Goal: Task Accomplishment & Management: Complete application form

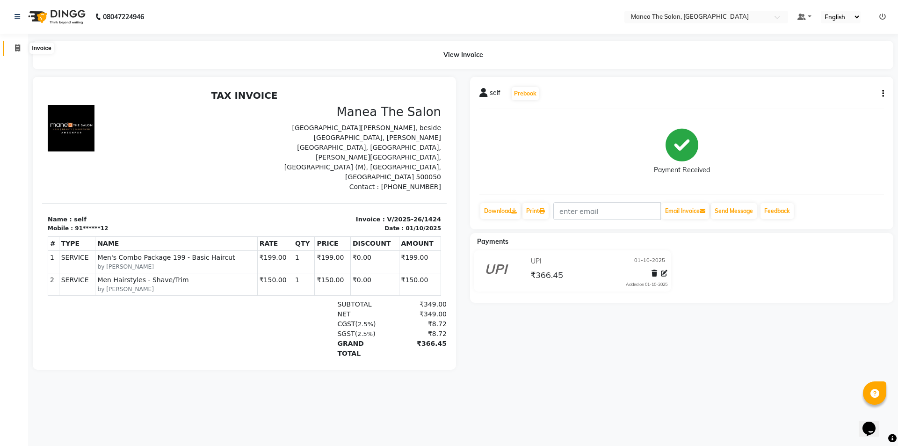
click at [19, 48] on icon at bounding box center [17, 47] width 5 height 7
select select "service"
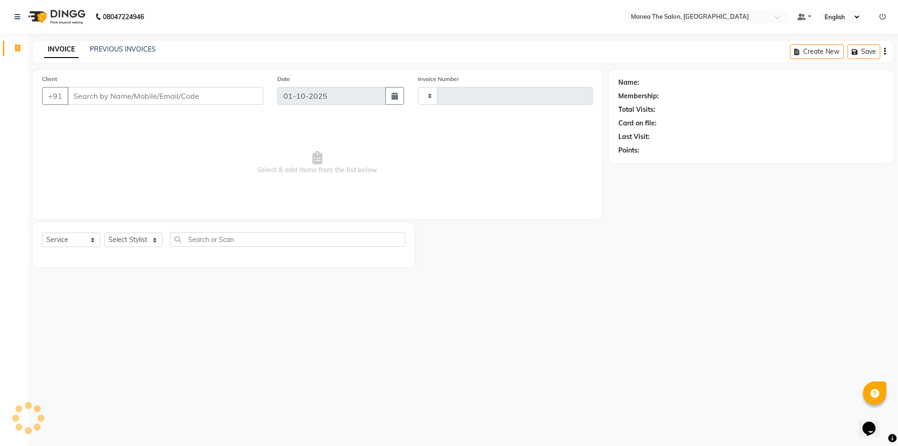
type input "1425"
select select "6397"
click at [157, 240] on select "Select Stylist [PERSON_NAME] [PERSON_NAME] Aruna [PERSON_NAME] Manager [PERSON_…" at bounding box center [133, 239] width 58 height 14
select select "82341"
click at [104, 232] on select "Select Stylist [PERSON_NAME] [PERSON_NAME] Aruna [PERSON_NAME] Manager [PERSON_…" at bounding box center [133, 239] width 58 height 14
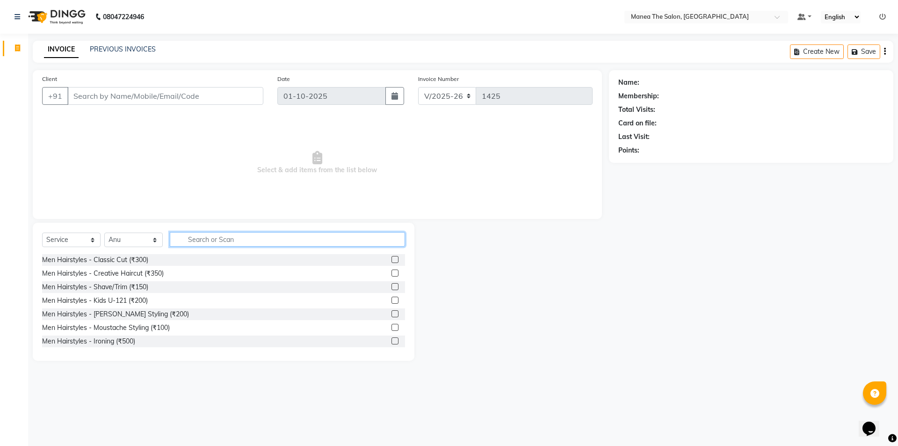
click at [217, 239] on input "text" at bounding box center [287, 239] width 235 height 14
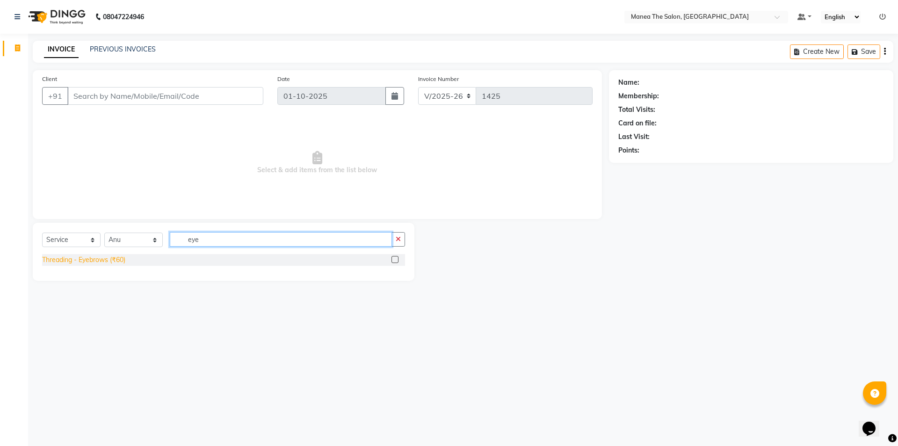
type input "eye"
click at [93, 260] on div "Threading - Eyebrows (₹60)" at bounding box center [83, 260] width 83 height 10
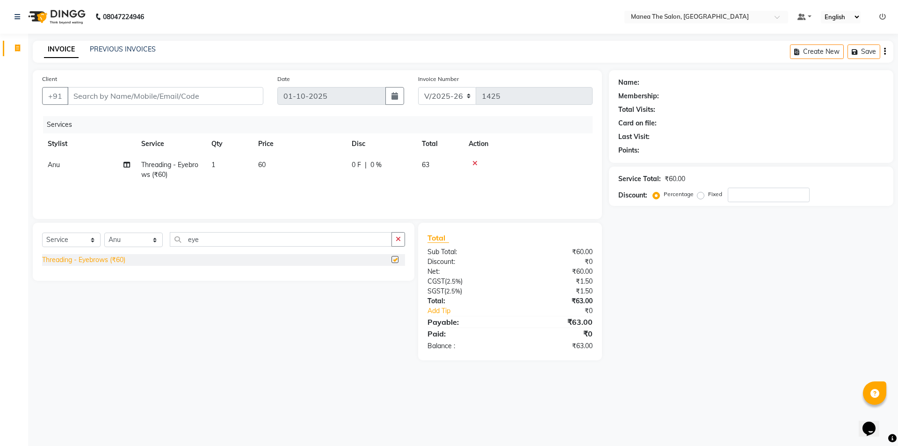
checkbox input "false"
click at [399, 233] on button "button" at bounding box center [398, 239] width 14 height 14
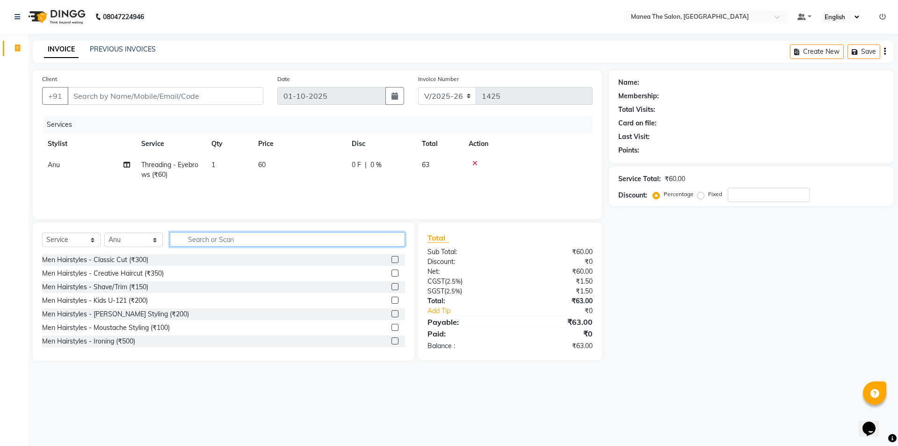
drag, startPoint x: 401, startPoint y: 233, endPoint x: 197, endPoint y: 237, distance: 204.4
click at [197, 237] on input "text" at bounding box center [287, 239] width 235 height 14
type input "fo"
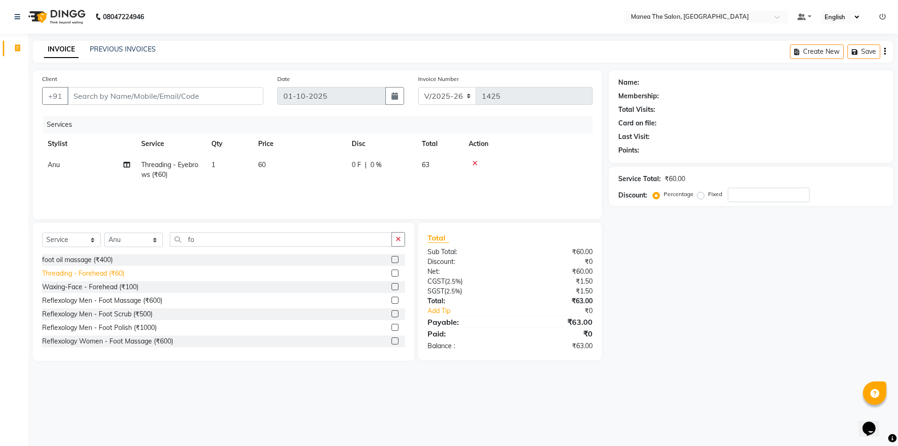
click at [98, 272] on div "Threading - Forehead (₹60)" at bounding box center [83, 273] width 82 height 10
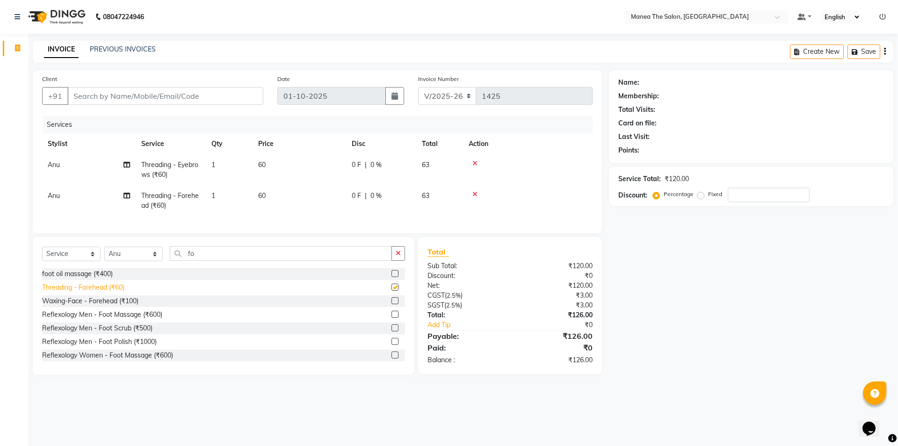
checkbox input "false"
click at [140, 93] on input "Client" at bounding box center [165, 96] width 196 height 18
type input "9"
type input "0"
click at [190, 101] on input "9409731594592" at bounding box center [141, 96] width 148 height 18
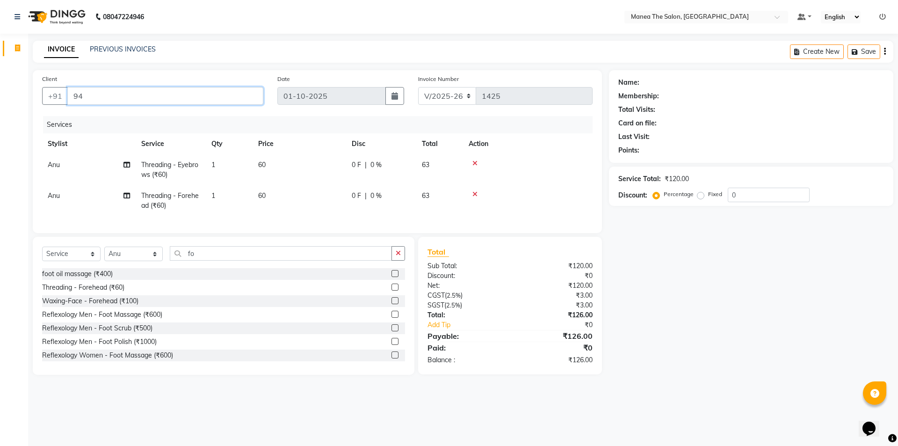
type input "9"
type input "9731594592"
click at [249, 93] on span "Add Client" at bounding box center [239, 95] width 37 height 9
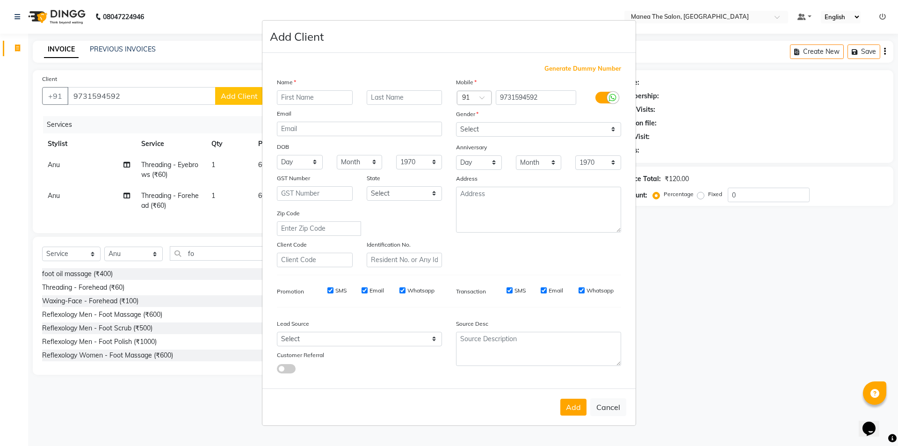
click at [228, 73] on ngb-modal-window "Add Client Generate Dummy Number Name Email DOB Day 01 02 03 04 05 06 07 08 09 …" at bounding box center [449, 223] width 898 height 446
click at [301, 98] on input "text" at bounding box center [315, 97] width 76 height 14
click at [251, 92] on ngb-modal-window "Add Client Generate Dummy Number Name Email DOB Day 01 02 03 04 05 06 07 08 09 …" at bounding box center [449, 223] width 898 height 446
click at [579, 410] on button "Add" at bounding box center [573, 406] width 26 height 17
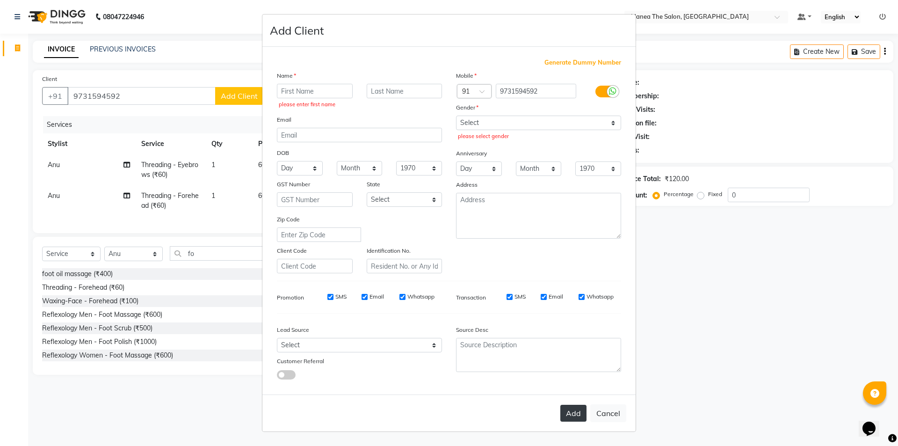
click at [579, 410] on button "Add" at bounding box center [573, 413] width 26 height 17
click at [606, 412] on button "Cancel" at bounding box center [608, 413] width 36 height 18
select select
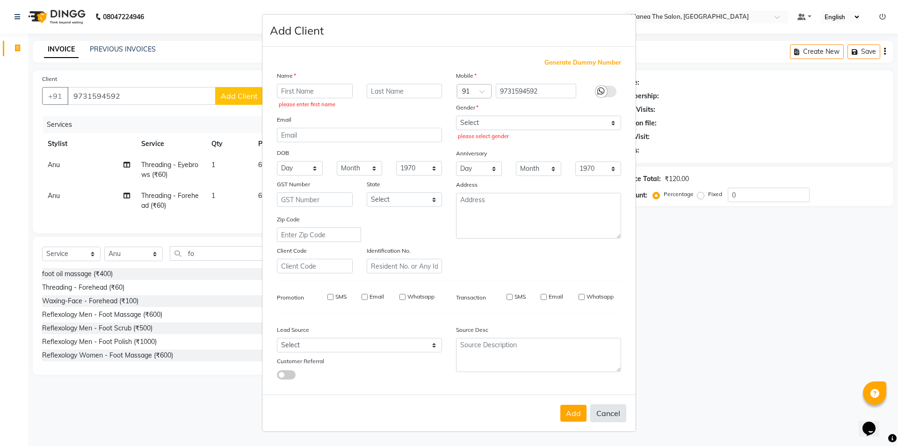
select select
checkbox input "false"
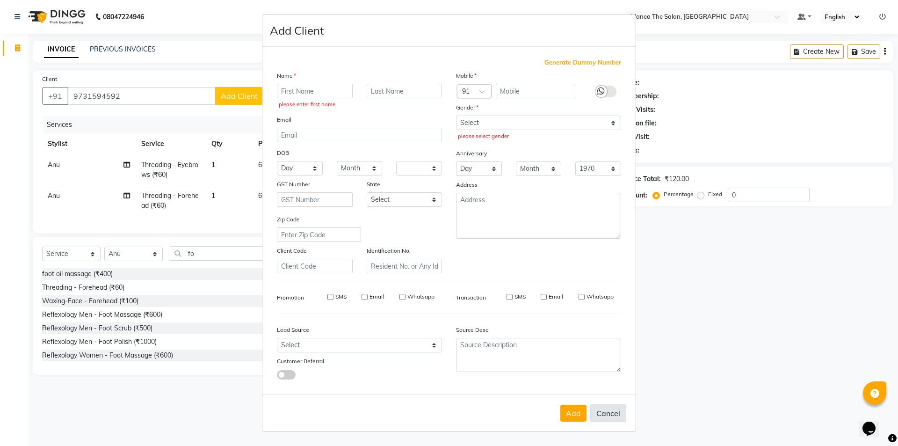
checkbox input "false"
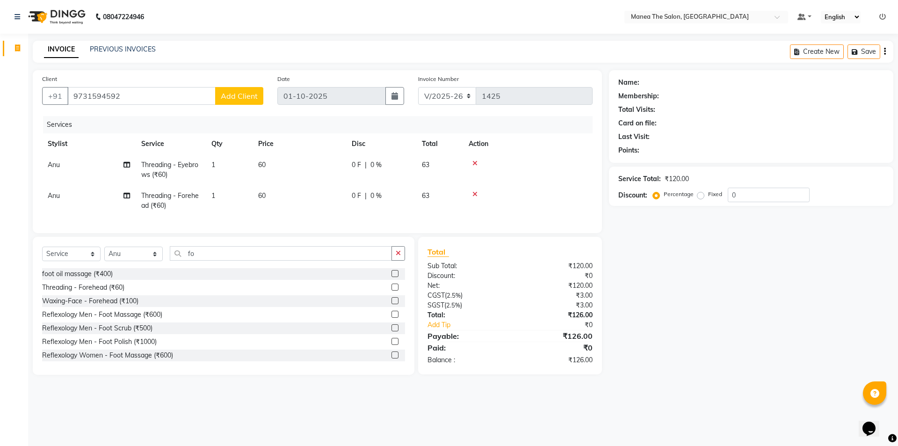
click at [235, 90] on button "Add Client" at bounding box center [239, 96] width 48 height 18
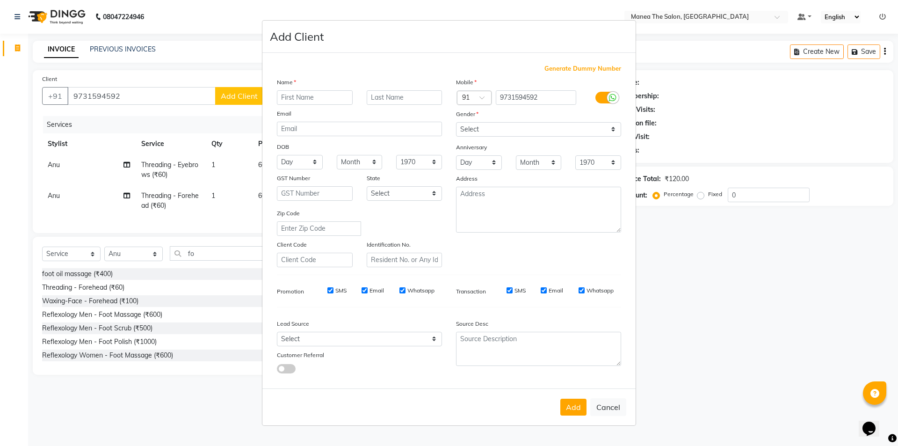
click at [308, 96] on input "text" at bounding box center [315, 97] width 76 height 14
type input "rhavani"
click at [484, 127] on select "Select [DEMOGRAPHIC_DATA] [DEMOGRAPHIC_DATA] Other Prefer Not To Say" at bounding box center [538, 129] width 165 height 14
select select "[DEMOGRAPHIC_DATA]"
click at [456, 122] on select "Select [DEMOGRAPHIC_DATA] [DEMOGRAPHIC_DATA] Other Prefer Not To Say" at bounding box center [538, 129] width 165 height 14
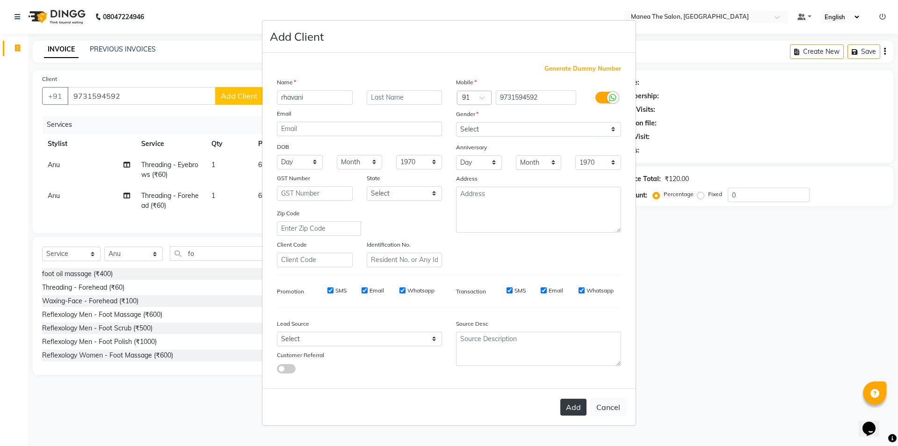
click at [578, 407] on button "Add" at bounding box center [573, 406] width 26 height 17
type input "97******92"
select select
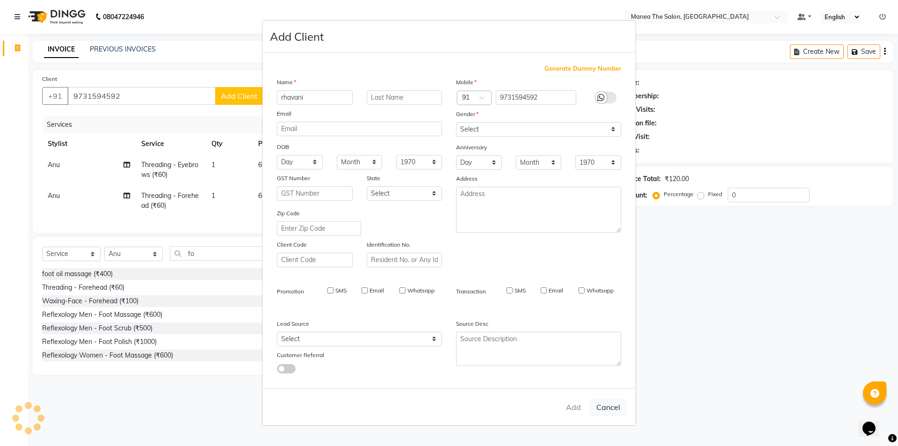
select select
checkbox input "false"
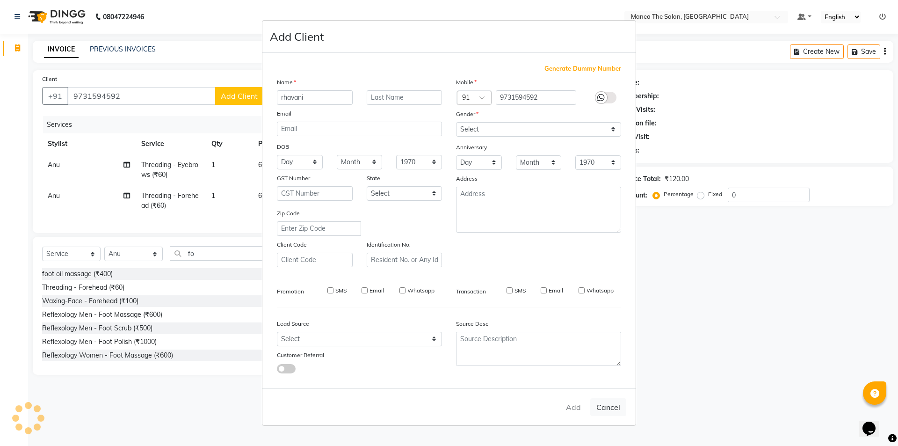
checkbox input "false"
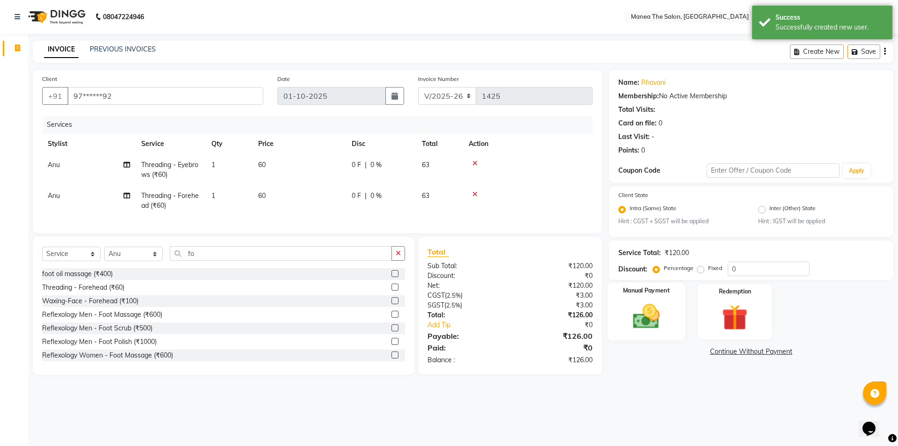
click at [645, 321] on img at bounding box center [645, 316] width 43 height 31
click at [754, 353] on span "UPI" at bounding box center [754, 352] width 14 height 11
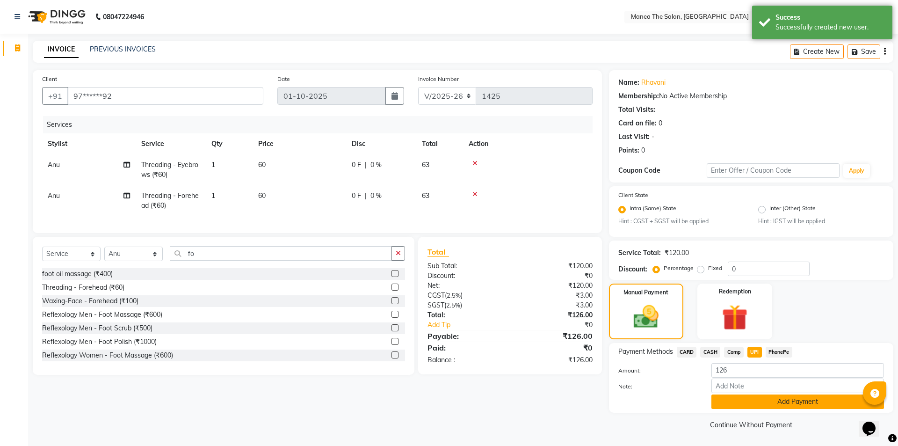
click at [785, 401] on button "Add Payment" at bounding box center [797, 401] width 173 height 14
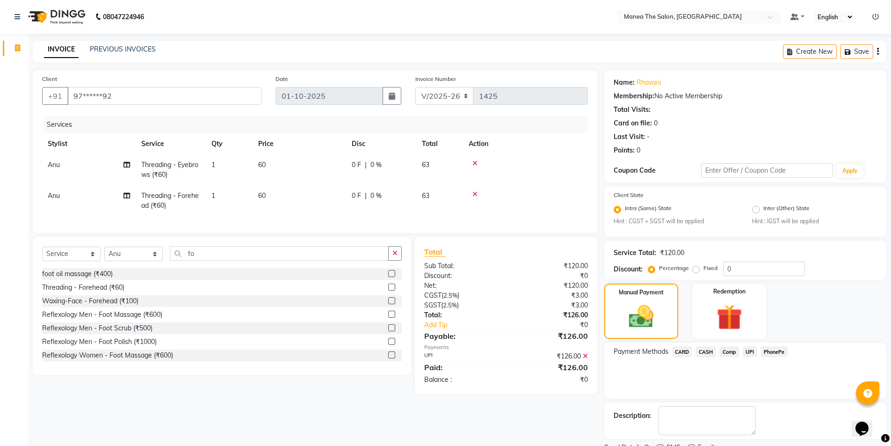
drag, startPoint x: 205, startPoint y: 357, endPoint x: 212, endPoint y: 358, distance: 7.5
click at [210, 357] on div "Reflexology Women - Foot Massage (₹600)" at bounding box center [222, 355] width 360 height 12
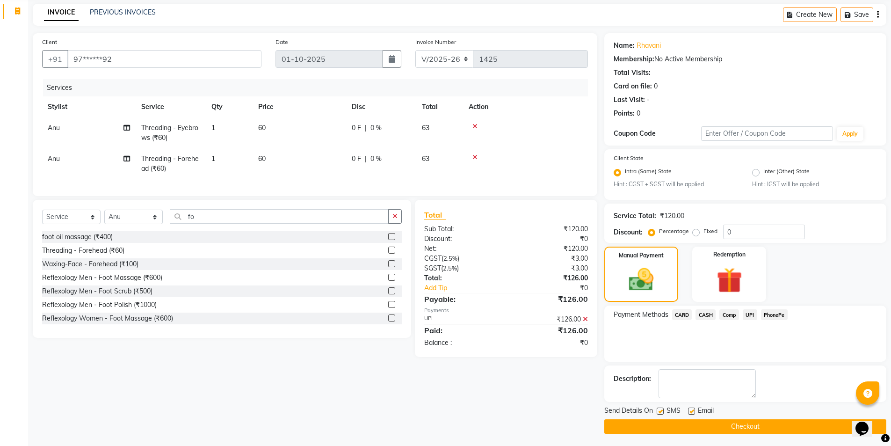
scroll to position [39, 0]
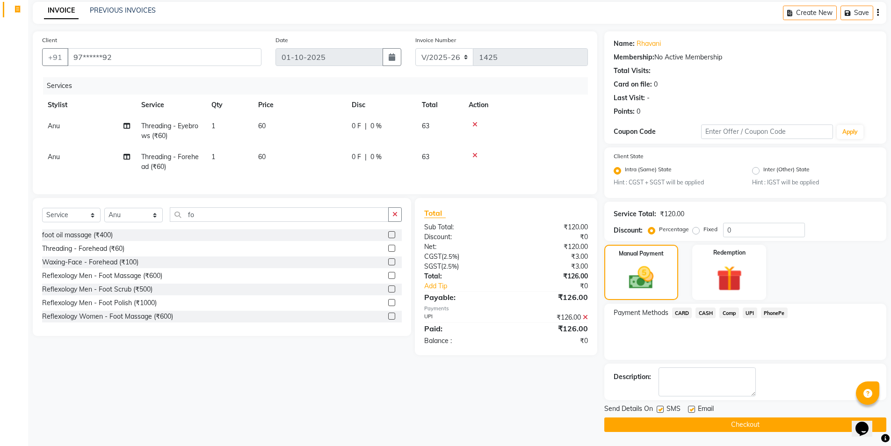
click at [713, 420] on button "Checkout" at bounding box center [745, 424] width 282 height 14
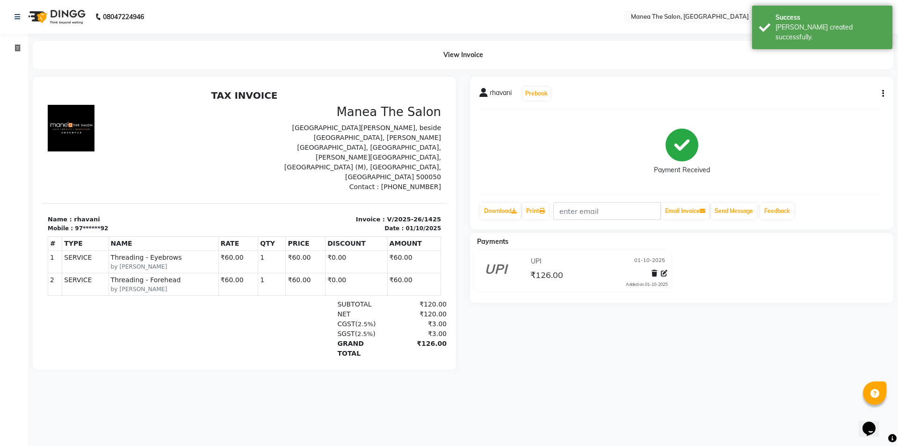
click at [200, 329] on div "SGST ( 2.5% ) ₹3.00" at bounding box center [310, 334] width 274 height 10
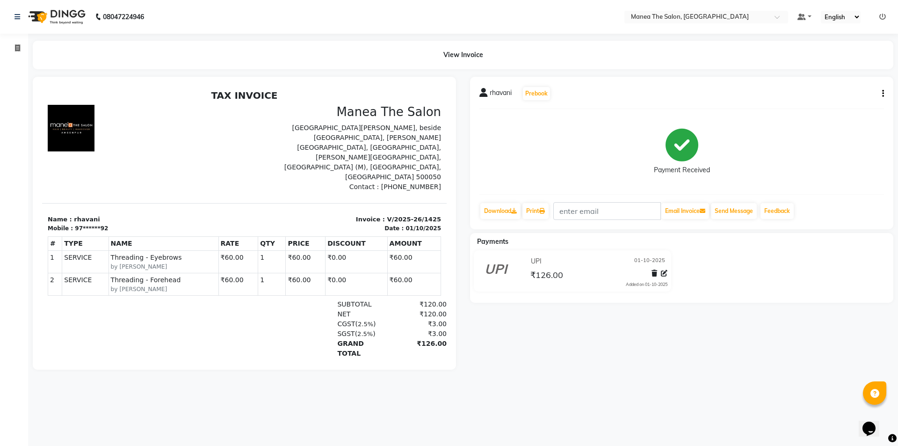
click at [72, 250] on td "SERVICE" at bounding box center [85, 261] width 46 height 22
click at [78, 273] on td "SERVICE" at bounding box center [85, 284] width 46 height 22
click at [560, 310] on div "rhavani Prebook Payment Received Download Print Email Invoice Send Message Feed…" at bounding box center [681, 223] width 437 height 293
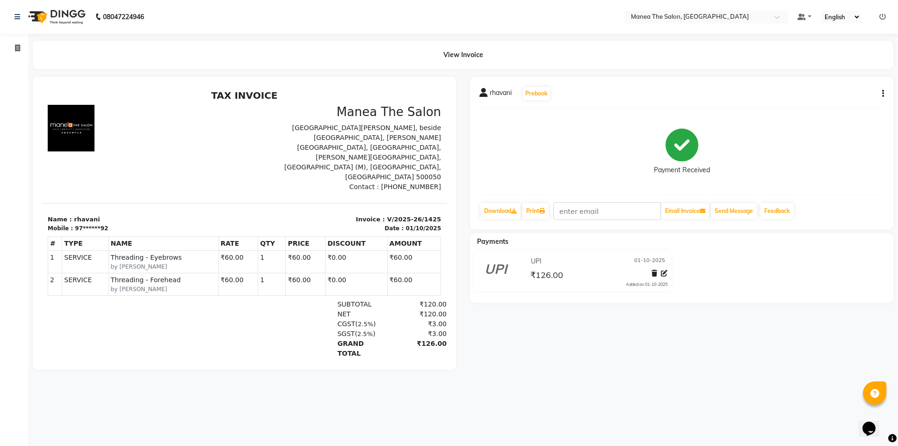
click at [569, 310] on div "rhavani Prebook Payment Received Download Print Email Invoice Send Message Feed…" at bounding box center [681, 223] width 437 height 293
click at [615, 313] on div "rhavani Prebook Payment Received Download Print Email Invoice Send Message Feed…" at bounding box center [681, 223] width 437 height 293
click at [17, 50] on icon at bounding box center [17, 47] width 5 height 7
select select "6397"
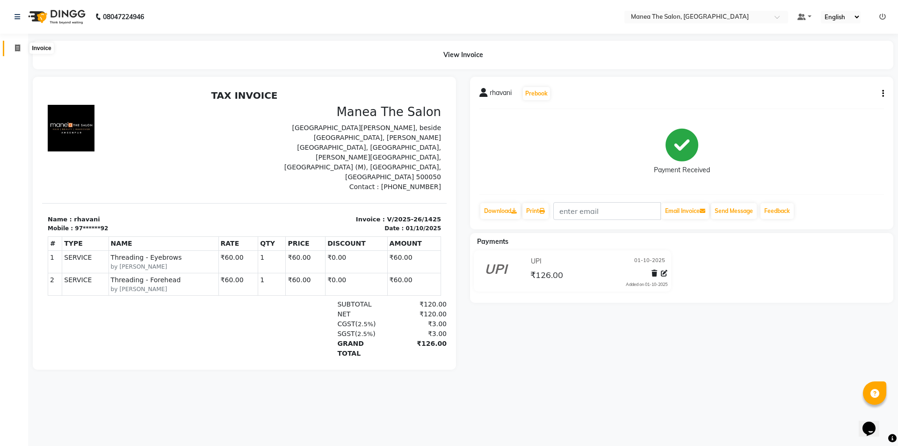
select select "service"
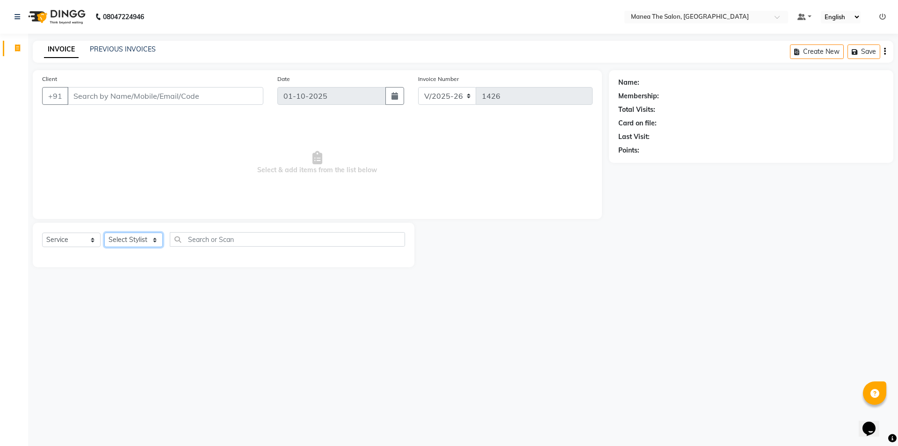
click at [155, 239] on select "Select Stylist [PERSON_NAME] [PERSON_NAME] Aruna [PERSON_NAME] Manager [PERSON_…" at bounding box center [133, 239] width 58 height 14
select select "85836"
click at [104, 232] on select "Select Stylist [PERSON_NAME] [PERSON_NAME] Aruna [PERSON_NAME] Manager [PERSON_…" at bounding box center [133, 239] width 58 height 14
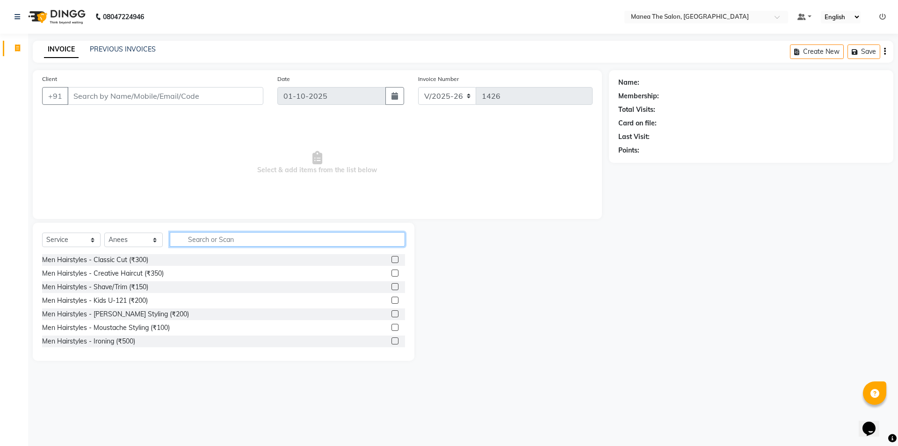
click at [210, 239] on input "text" at bounding box center [287, 239] width 235 height 14
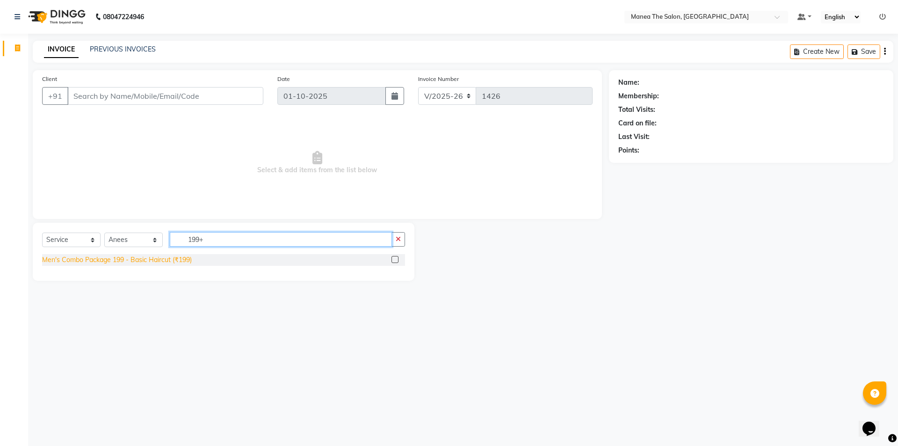
type input "199+"
click at [146, 256] on div "Men's Combo Package 199 - Basic Haircut (₹199)" at bounding box center [117, 260] width 150 height 10
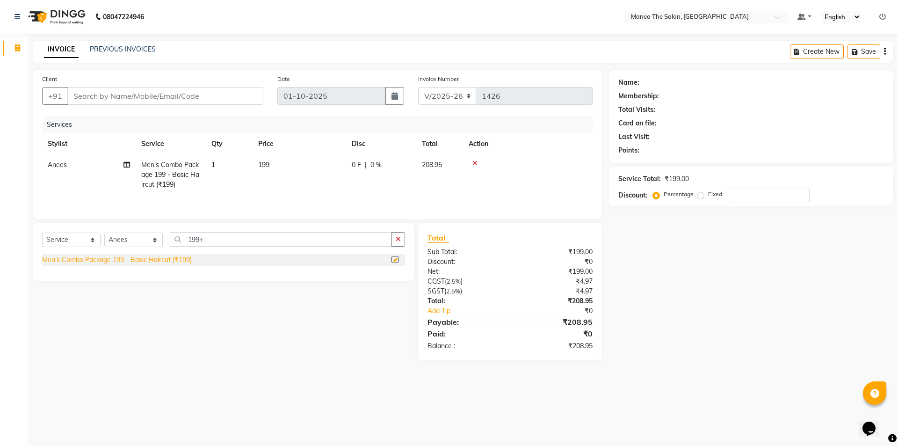
checkbox input "false"
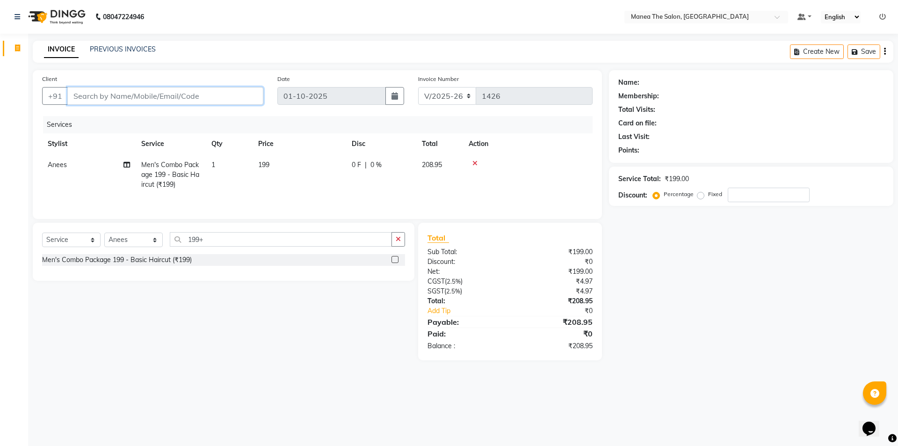
click at [163, 94] on input "Client" at bounding box center [165, 96] width 196 height 18
click at [148, 96] on input "Client" at bounding box center [165, 96] width 196 height 18
click at [149, 98] on input "Client" at bounding box center [165, 96] width 196 height 18
type input "9"
type input "0"
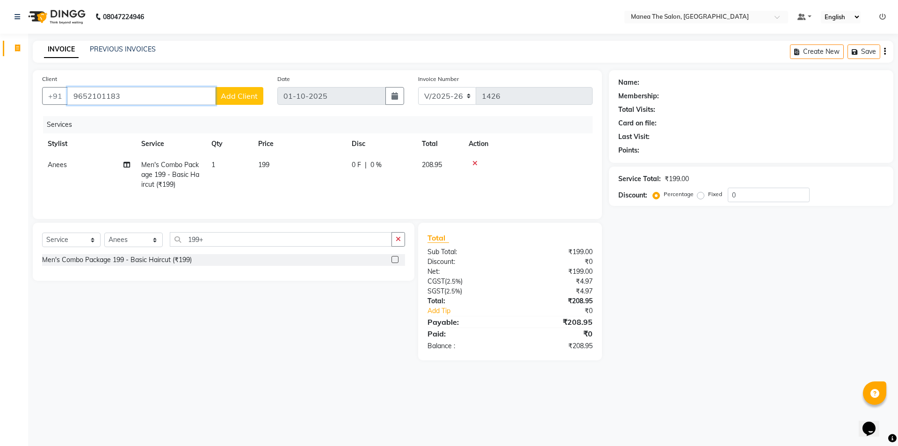
type input "9652101183"
click at [228, 94] on span "Add Client" at bounding box center [239, 95] width 37 height 9
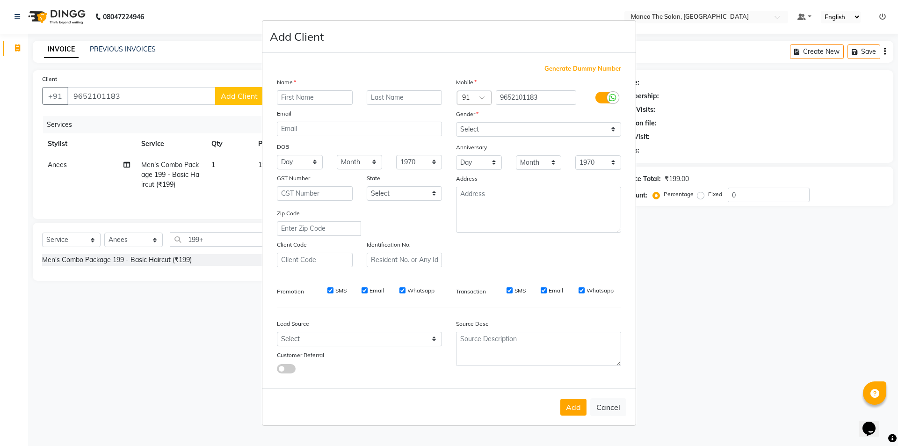
click at [311, 95] on input "text" at bounding box center [315, 97] width 76 height 14
type input "[PERSON_NAME]"
click at [489, 130] on select "Select [DEMOGRAPHIC_DATA] [DEMOGRAPHIC_DATA] Other Prefer Not To Say" at bounding box center [538, 129] width 165 height 14
select select "[DEMOGRAPHIC_DATA]"
click at [456, 122] on select "Select [DEMOGRAPHIC_DATA] [DEMOGRAPHIC_DATA] Other Prefer Not To Say" at bounding box center [538, 129] width 165 height 14
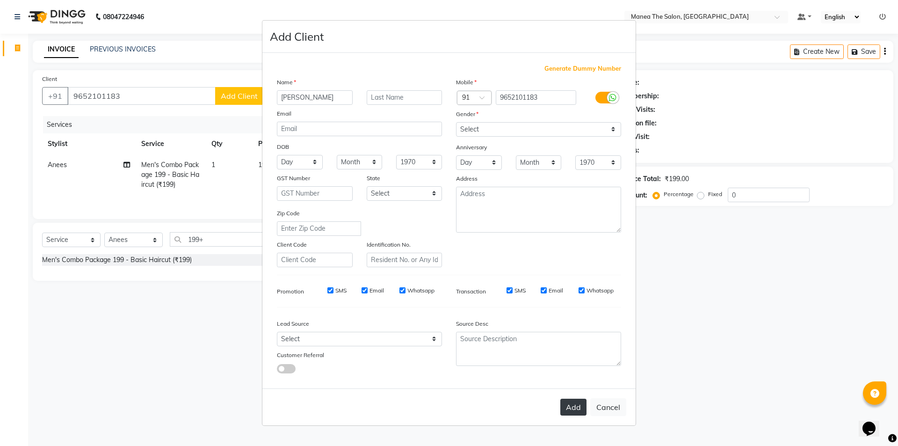
click at [581, 404] on button "Add" at bounding box center [573, 406] width 26 height 17
type input "96******83"
select select
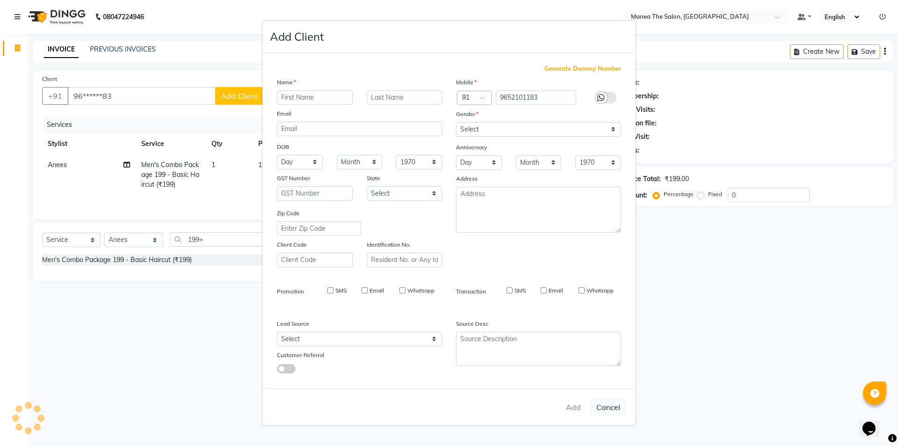
select select
checkbox input "false"
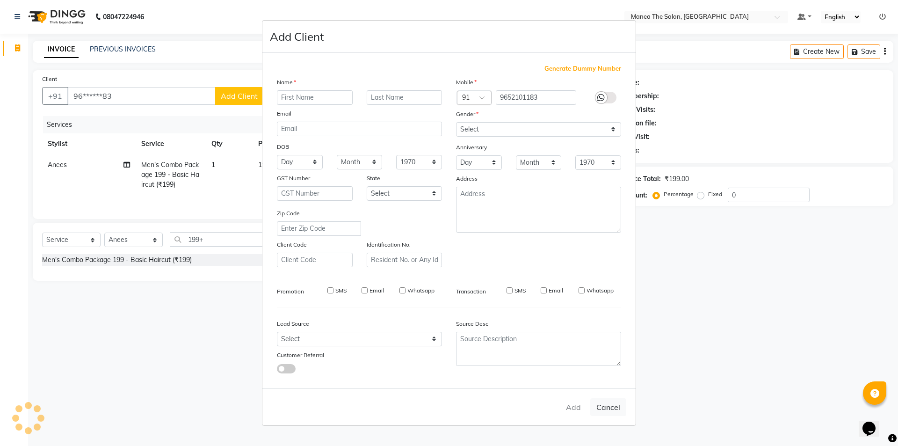
checkbox input "false"
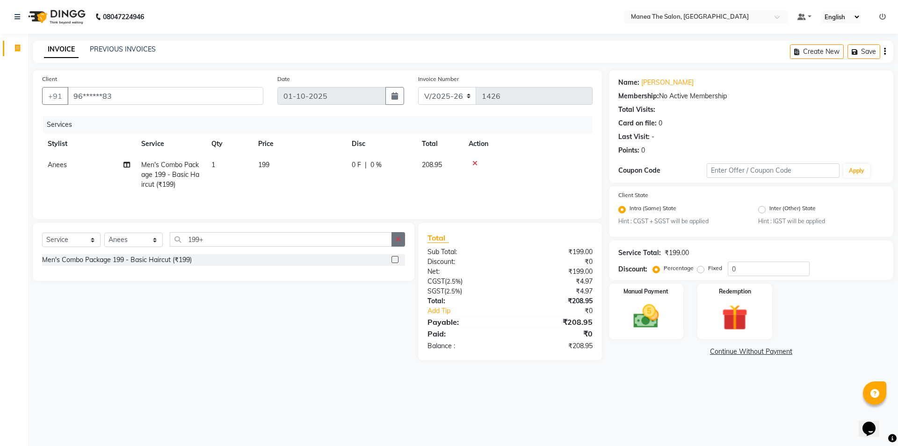
click at [402, 236] on button "button" at bounding box center [398, 239] width 14 height 14
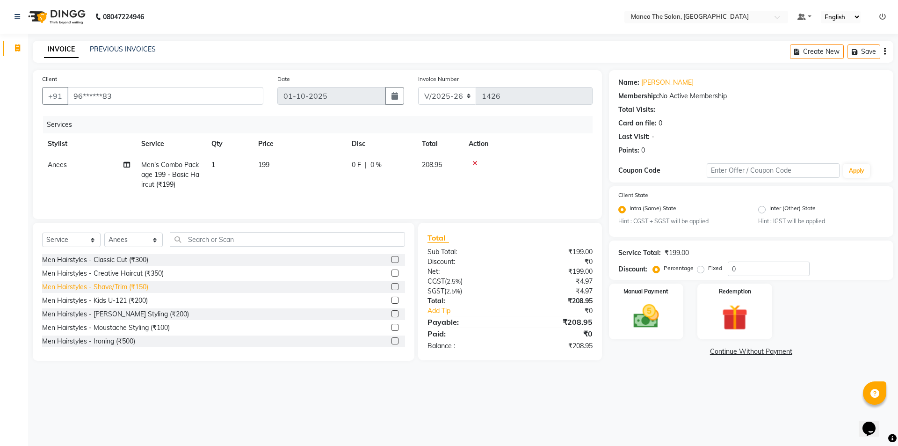
click at [120, 284] on div "Men Hairstyles - Shave/Trim (₹150)" at bounding box center [95, 287] width 106 height 10
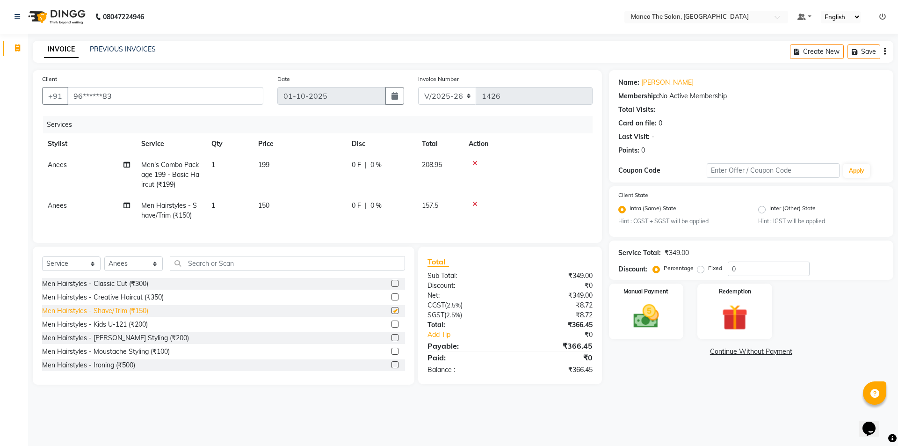
checkbox input "false"
click at [647, 318] on img at bounding box center [645, 316] width 43 height 31
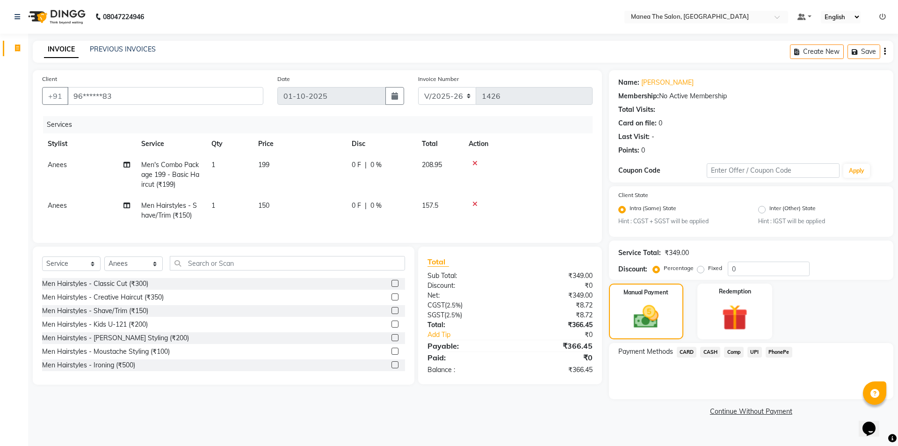
click at [689, 352] on span "CARD" at bounding box center [687, 352] width 20 height 11
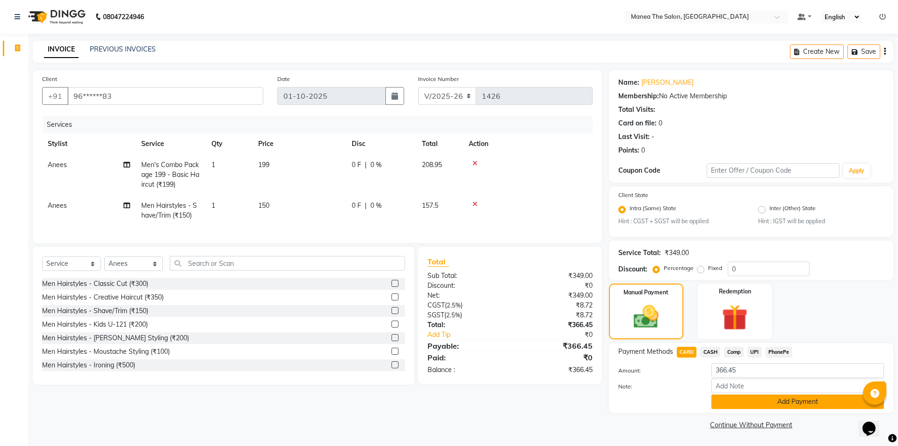
click at [765, 401] on button "Add Payment" at bounding box center [797, 401] width 173 height 14
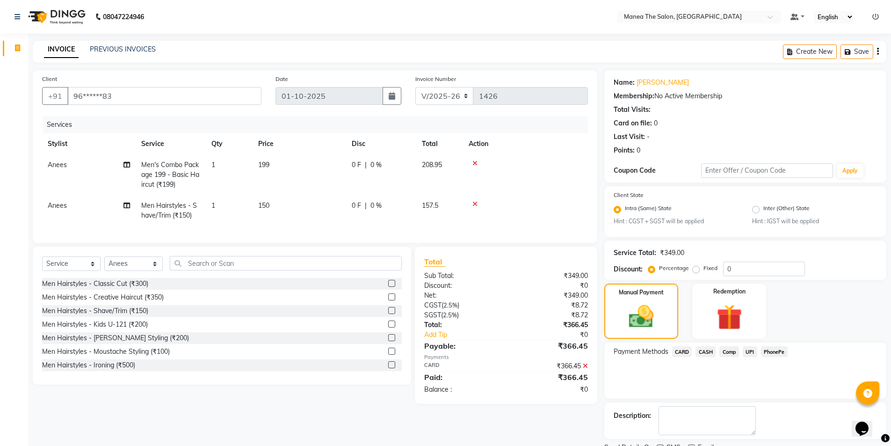
scroll to position [39, 0]
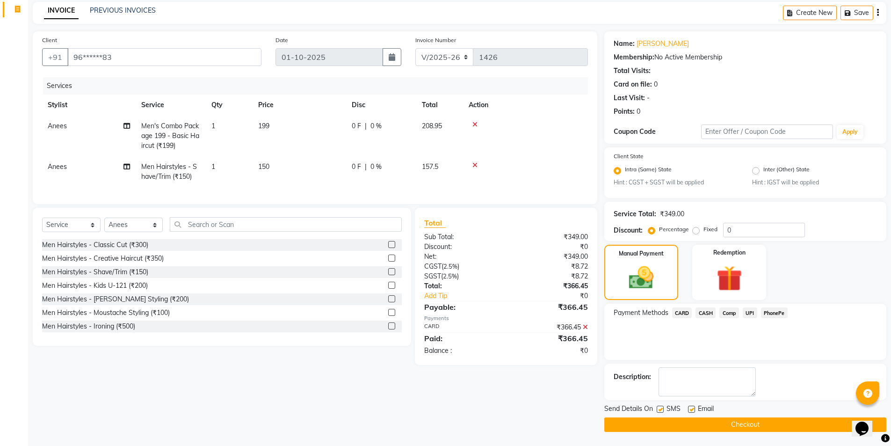
click at [758, 423] on button "Checkout" at bounding box center [745, 424] width 282 height 14
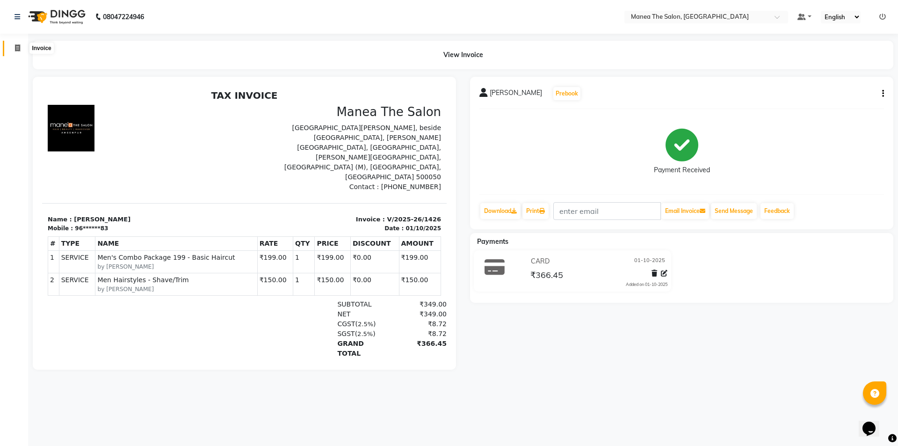
click at [20, 49] on icon at bounding box center [17, 47] width 5 height 7
select select "6397"
select select "service"
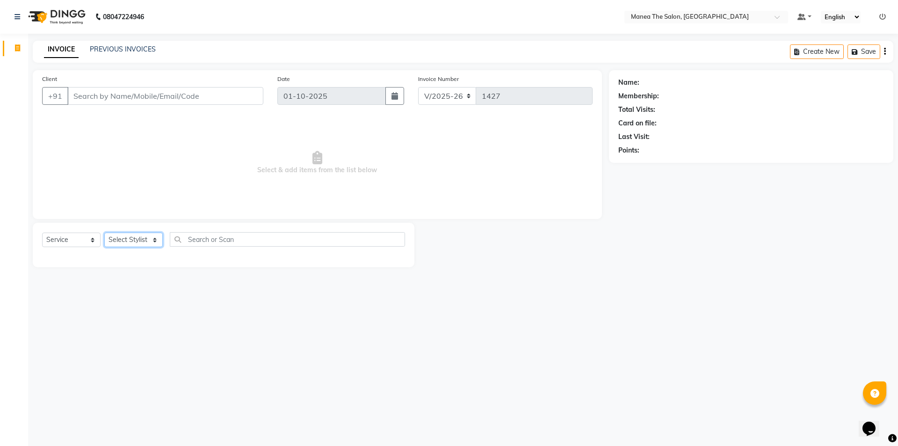
click at [159, 239] on select "Select Stylist [PERSON_NAME] [PERSON_NAME] Aruna [PERSON_NAME] Manager [PERSON_…" at bounding box center [133, 239] width 58 height 14
select select "85836"
click at [104, 232] on select "Select Stylist [PERSON_NAME] [PERSON_NAME] Aruna [PERSON_NAME] Manager [PERSON_…" at bounding box center [133, 239] width 58 height 14
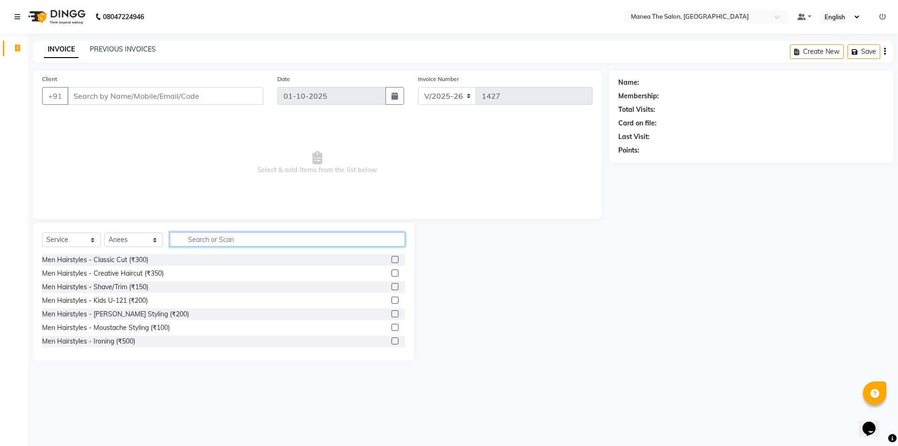
click at [287, 241] on input "text" at bounding box center [287, 239] width 235 height 14
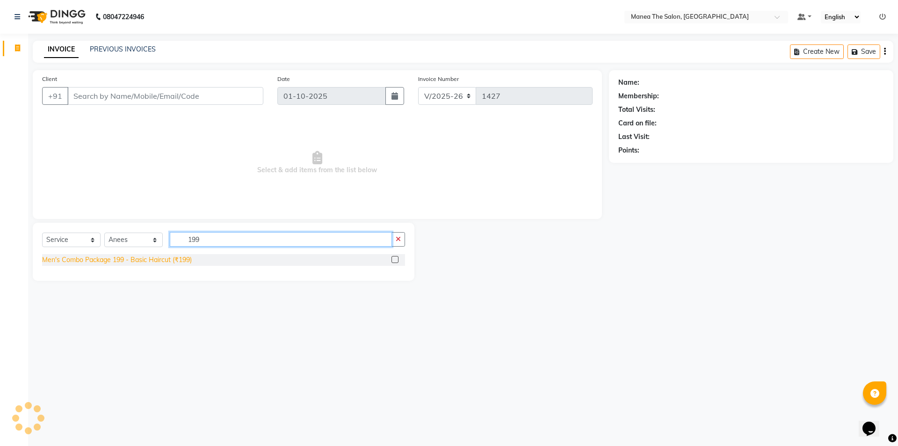
type input "199"
click at [147, 257] on div "Men's Combo Package 199 - Basic Haircut (₹199)" at bounding box center [117, 260] width 150 height 10
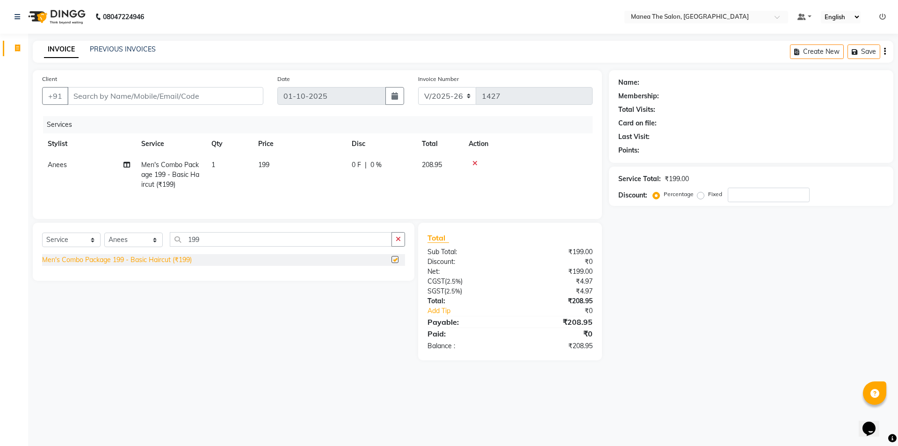
checkbox input "false"
click at [397, 239] on icon "button" at bounding box center [398, 239] width 5 height 7
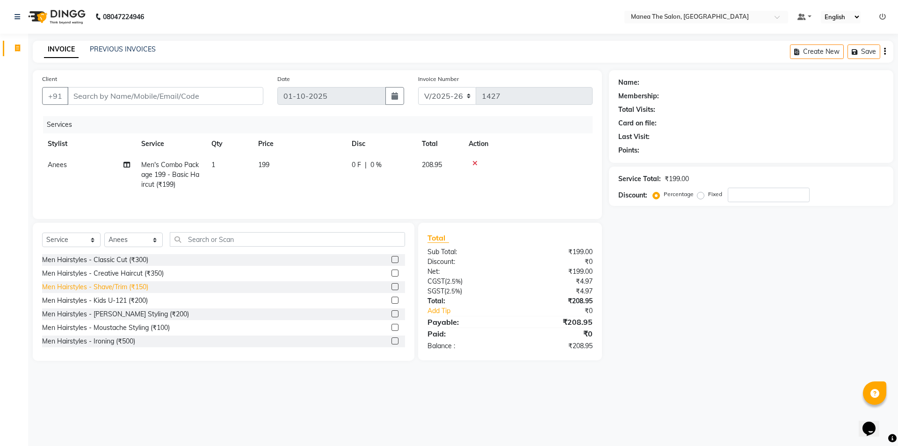
click at [141, 284] on div "Men Hairstyles - Shave/Trim (₹150)" at bounding box center [95, 287] width 106 height 10
checkbox input "false"
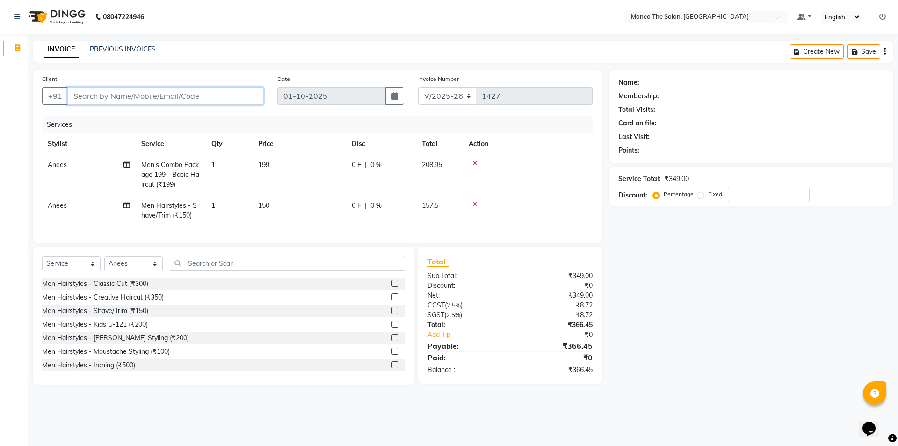
click at [189, 97] on input "Client" at bounding box center [165, 96] width 196 height 18
type input "7"
type input "0"
type input "7387402092"
click at [224, 92] on span "Add Client" at bounding box center [239, 95] width 37 height 9
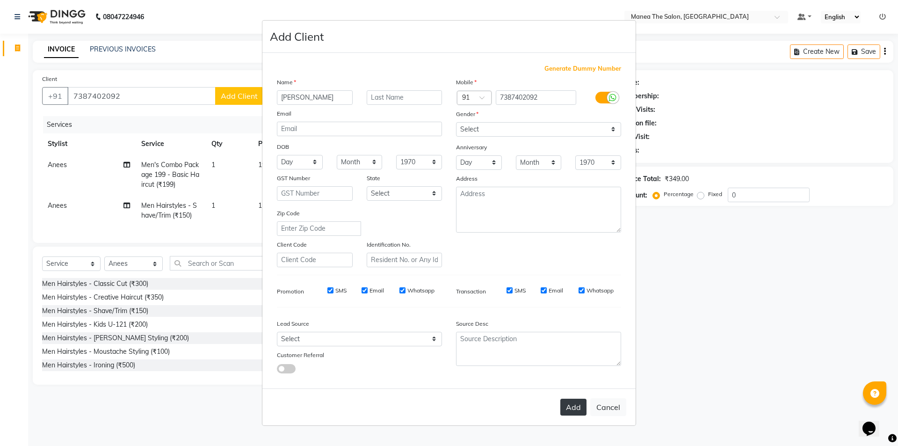
type input "[PERSON_NAME]"
click at [574, 405] on button "Add" at bounding box center [573, 406] width 26 height 17
click at [505, 129] on select "Select [DEMOGRAPHIC_DATA] [DEMOGRAPHIC_DATA] Other Prefer Not To Say" at bounding box center [538, 129] width 165 height 14
select select "[DEMOGRAPHIC_DATA]"
click at [456, 122] on select "Select [DEMOGRAPHIC_DATA] [DEMOGRAPHIC_DATA] Other Prefer Not To Say" at bounding box center [538, 129] width 165 height 14
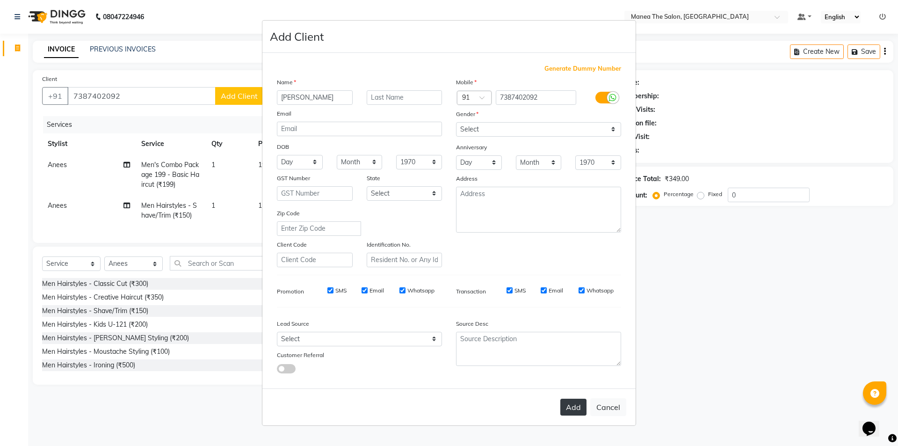
click at [581, 402] on button "Add" at bounding box center [573, 406] width 26 height 17
type input "73******92"
select select
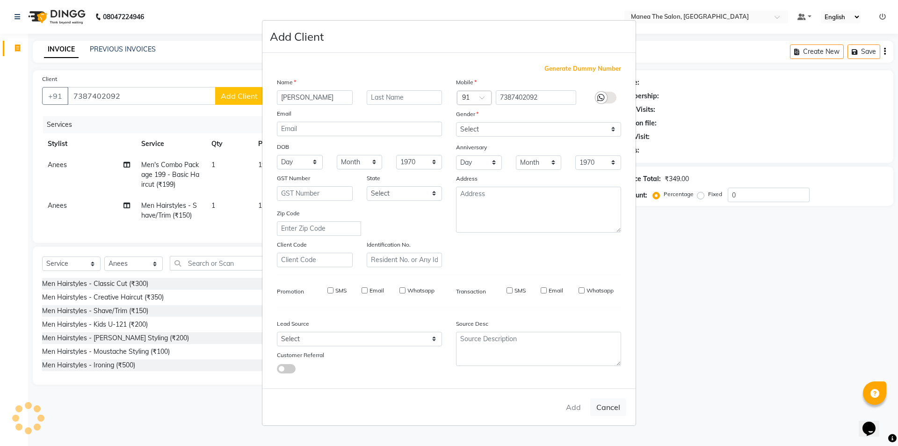
select select
checkbox input "false"
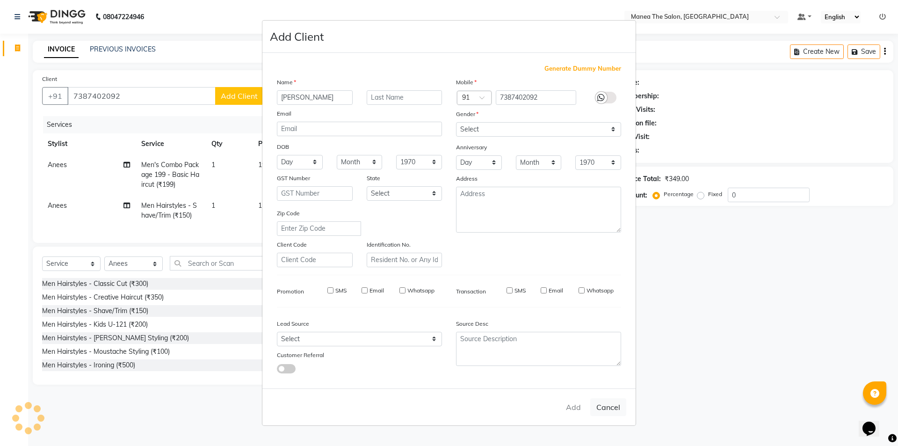
checkbox input "false"
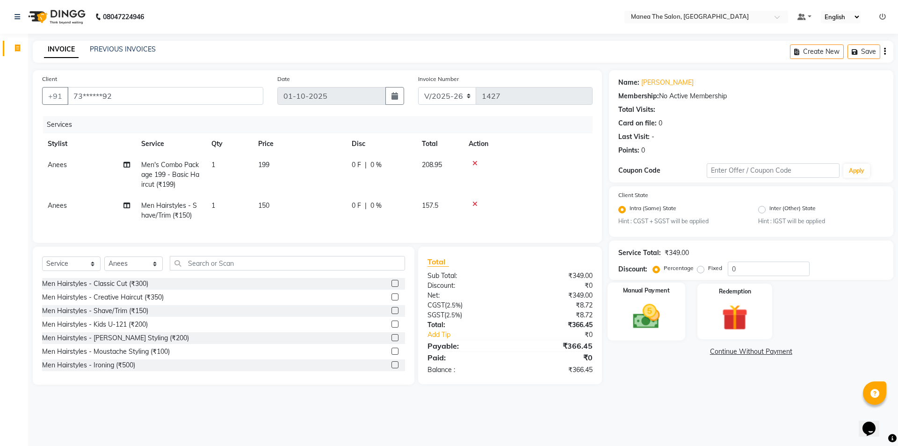
click at [643, 317] on img at bounding box center [645, 316] width 43 height 31
click at [755, 354] on span "UPI" at bounding box center [754, 352] width 14 height 11
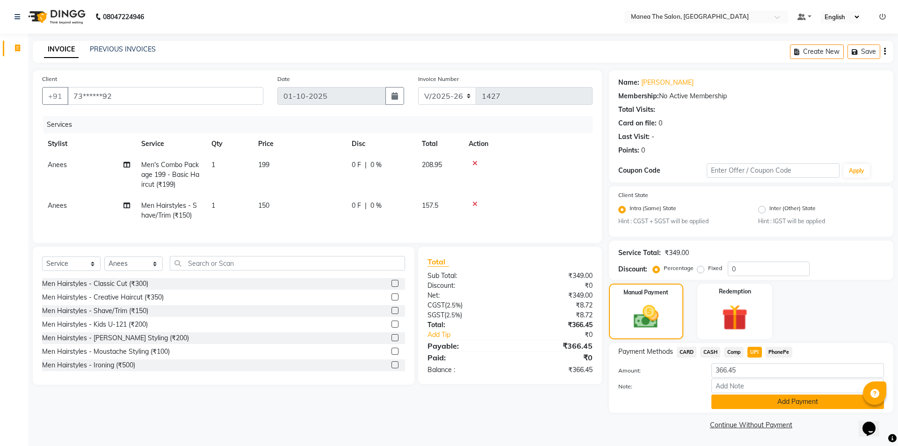
click at [791, 402] on button "Add Payment" at bounding box center [797, 401] width 173 height 14
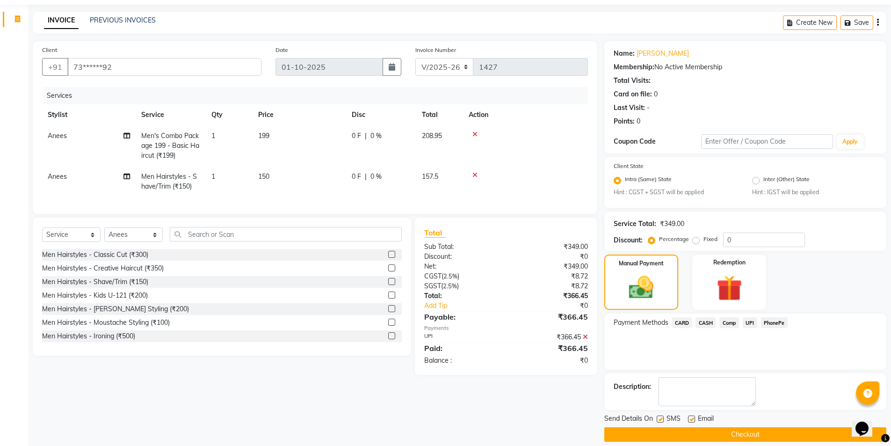
scroll to position [39, 0]
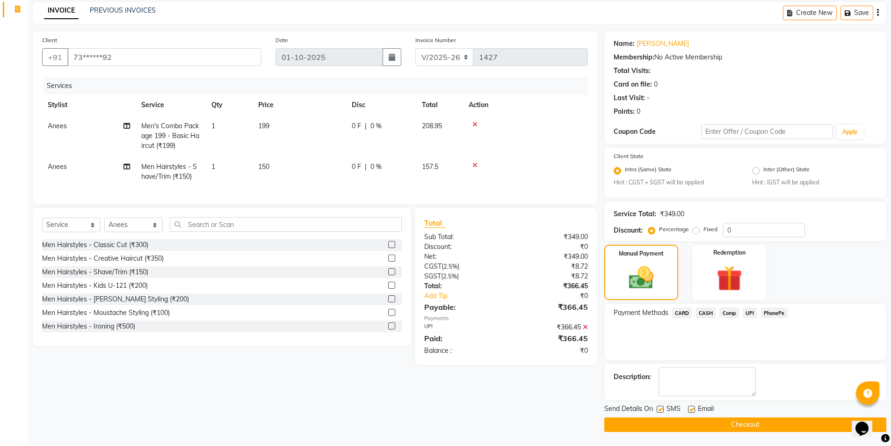
click at [766, 424] on button "Checkout" at bounding box center [745, 424] width 282 height 14
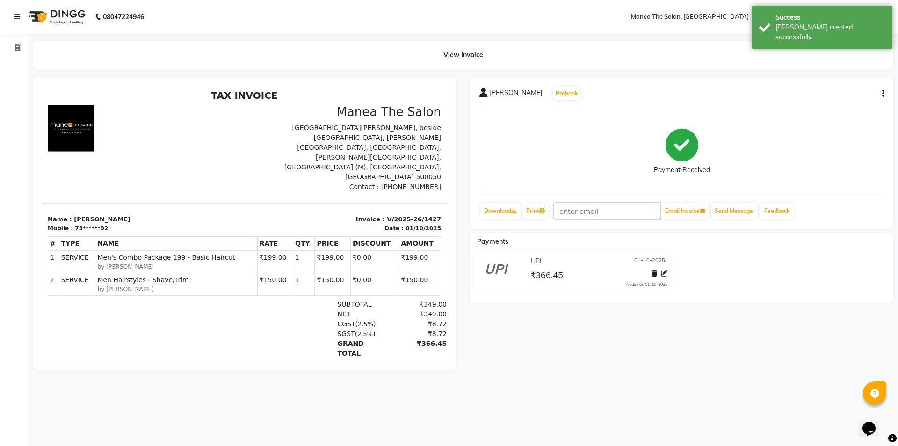
click at [17, 16] on icon at bounding box center [17, 17] width 6 height 7
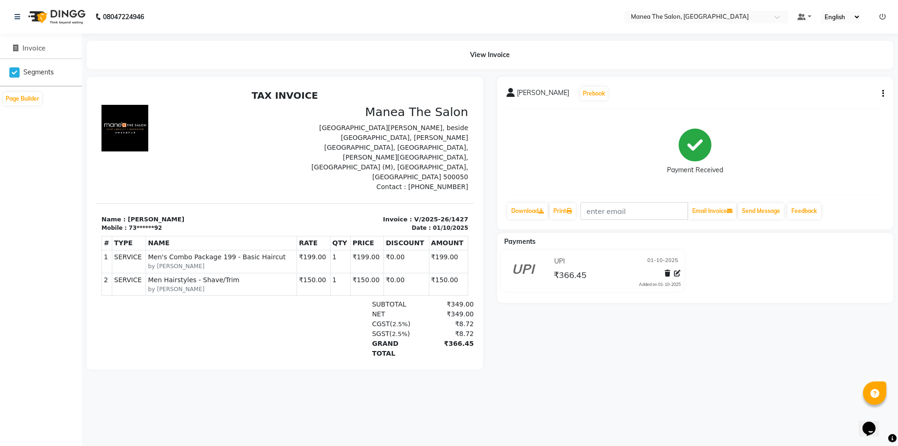
select select "6397"
select select "service"
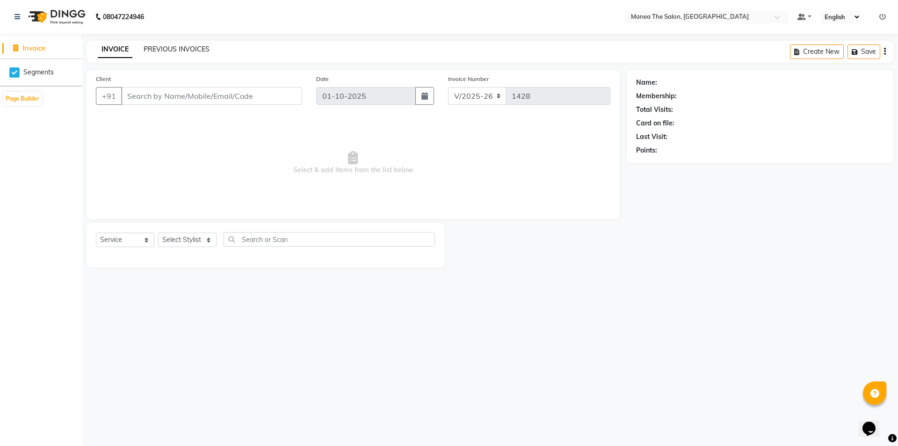
click at [189, 46] on link "PREVIOUS INVOICES" at bounding box center [177, 49] width 66 height 8
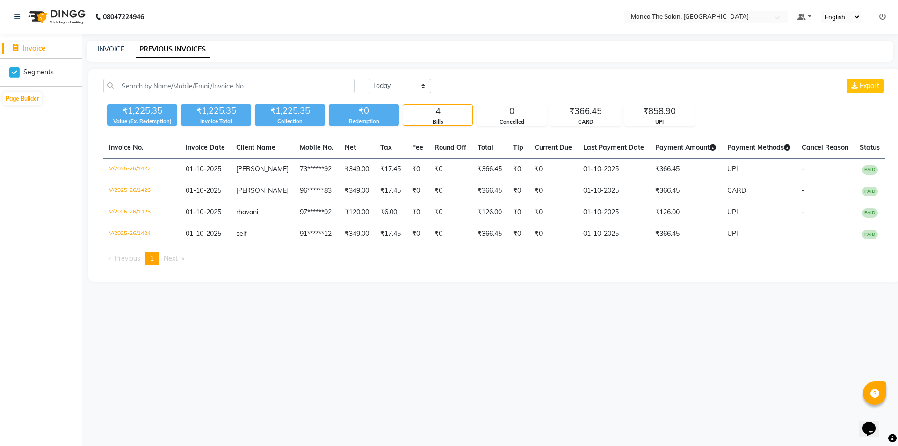
drag, startPoint x: 372, startPoint y: 105, endPoint x: 338, endPoint y: 100, distance: 34.5
drag, startPoint x: 338, startPoint y: 100, endPoint x: 568, endPoint y: 14, distance: 245.5
drag, startPoint x: 568, startPoint y: 14, endPoint x: 99, endPoint y: 52, distance: 470.6
click at [99, 52] on link "INVOICE" at bounding box center [111, 49] width 27 height 8
select select "6397"
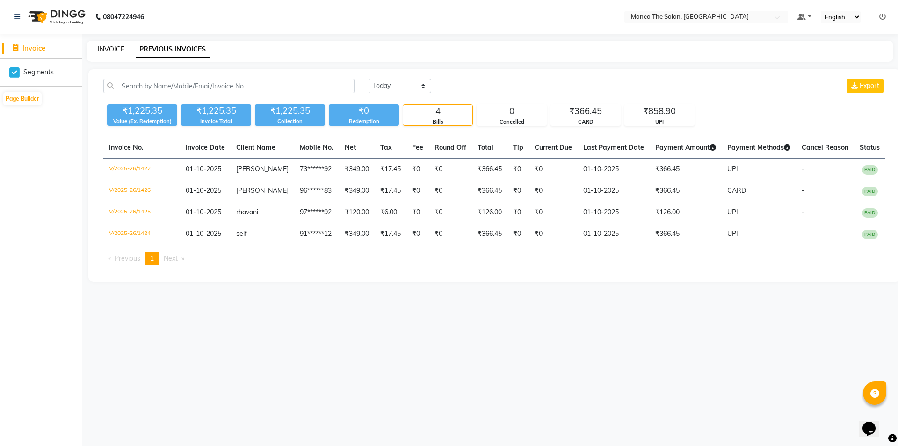
select select "service"
